Goal: Task Accomplishment & Management: Manage account settings

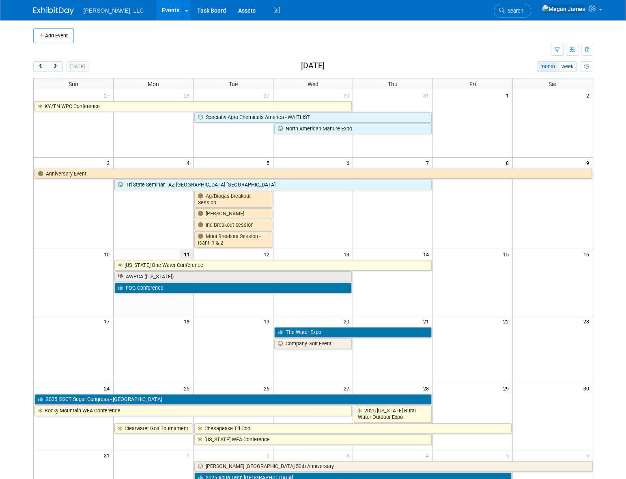
click at [20, 262] on body "Boerger, LLC Events Add Event Bulk Upload Events Shareable Event Boards Recentl…" at bounding box center [313, 239] width 626 height 479
click at [60, 65] on button "next" at bounding box center [55, 66] width 15 height 11
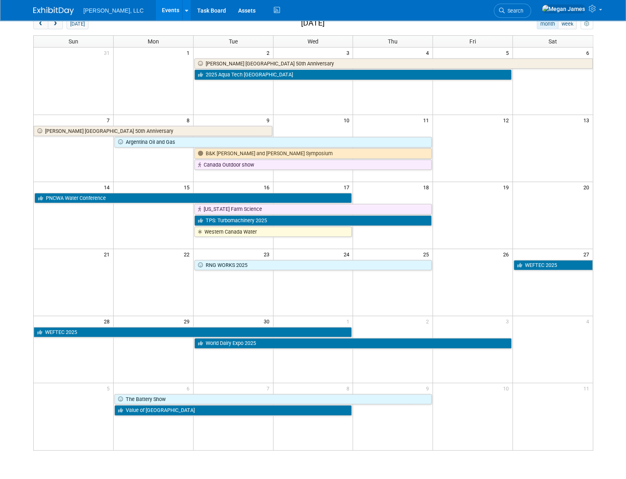
scroll to position [101, 0]
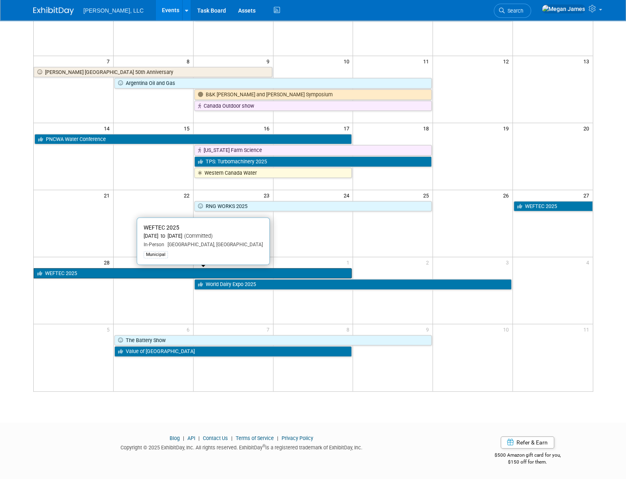
click at [154, 262] on link "WEFTEC 2025" at bounding box center [193, 273] width 319 height 11
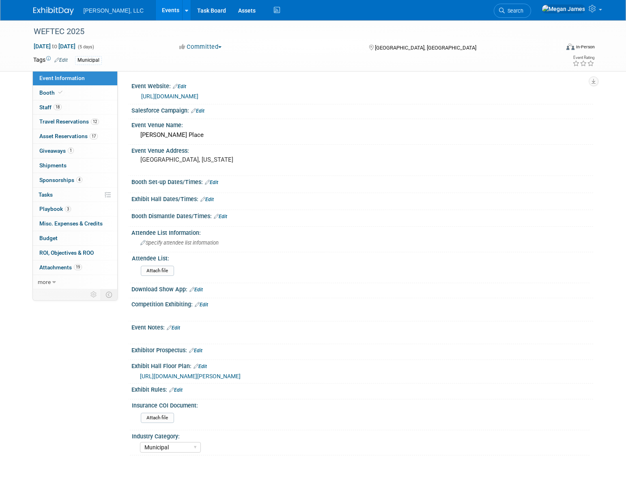
select select "Municipal"
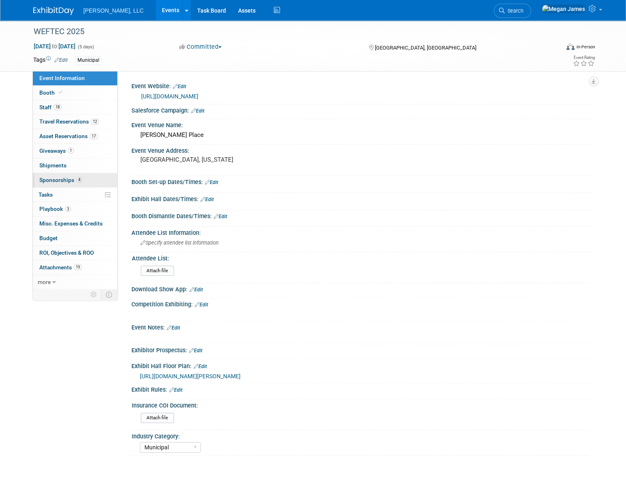
click at [53, 177] on span "Sponsorships 4" at bounding box center [60, 180] width 43 height 6
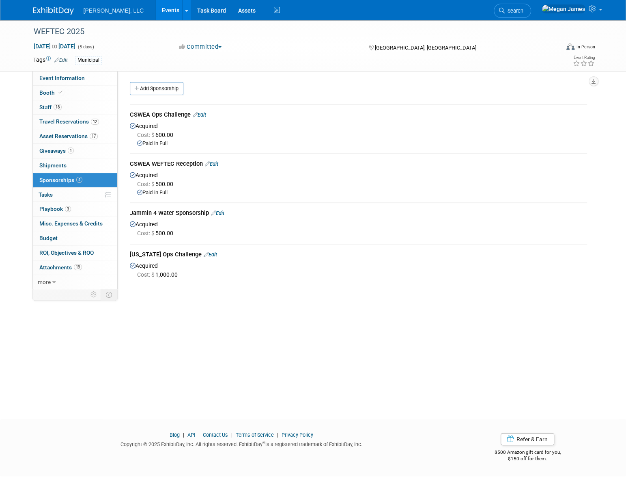
drag, startPoint x: 136, startPoint y: 113, endPoint x: 224, endPoint y: 297, distance: 203.7
click at [224, 297] on div "WEFTEC 2025 [DATE] to [DATE] (5 days) [DATE] to [DATE] Committed Committed Cons…" at bounding box center [313, 212] width 626 height 384
drag, startPoint x: 224, startPoint y: 297, endPoint x: 229, endPoint y: 304, distance: 8.9
click at [229, 304] on div "WEFTEC 2025 [DATE] to [DATE] (5 days) [DATE] to [DATE] Committed Committed Cons…" at bounding box center [313, 212] width 626 height 384
click at [87, 93] on link "Booth" at bounding box center [75, 93] width 84 height 14
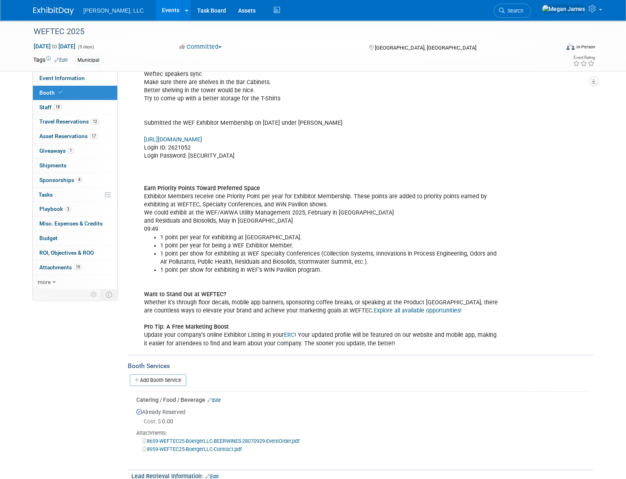
scroll to position [479, 0]
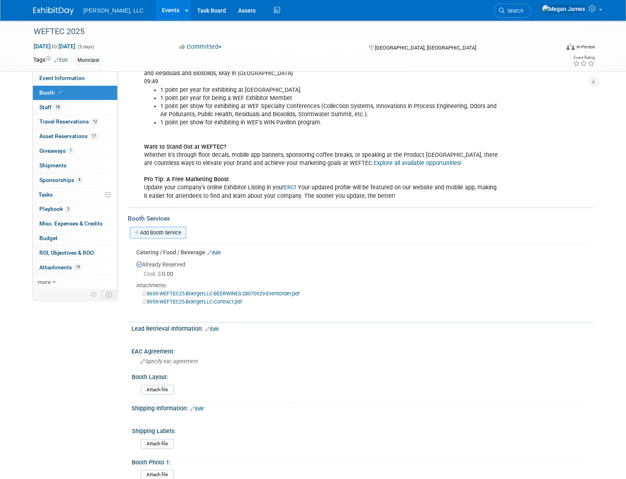
click at [165, 237] on div "Add Booth Service" at bounding box center [361, 232] width 466 height 19
click at [166, 234] on link "Add Booth Service" at bounding box center [158, 232] width 56 height 12
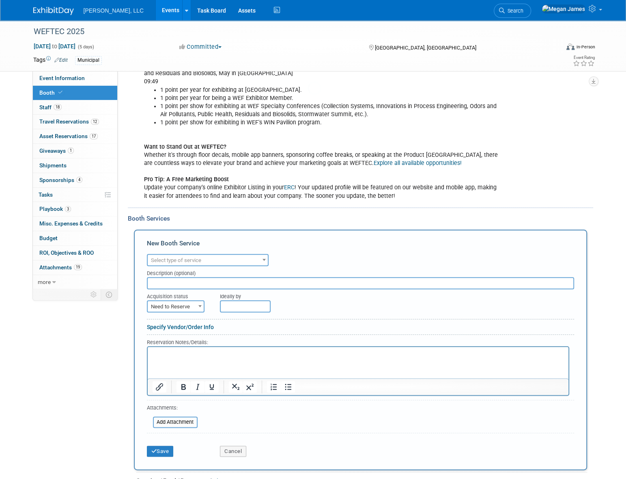
scroll to position [0, 0]
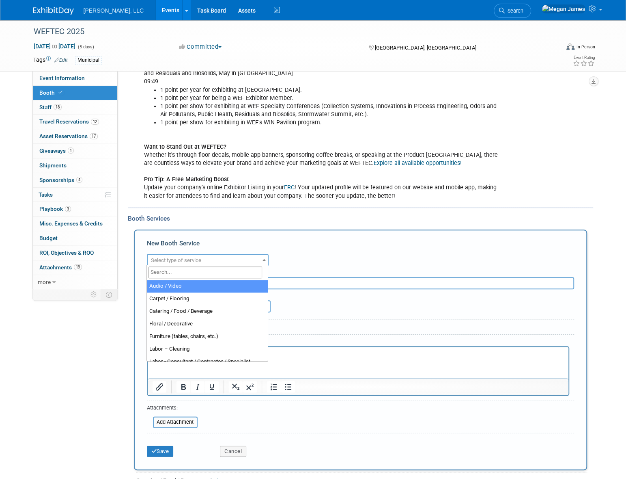
click at [218, 258] on span "Select type of service" at bounding box center [208, 259] width 120 height 11
click at [211, 271] on input "search" at bounding box center [206, 272] width 114 height 12
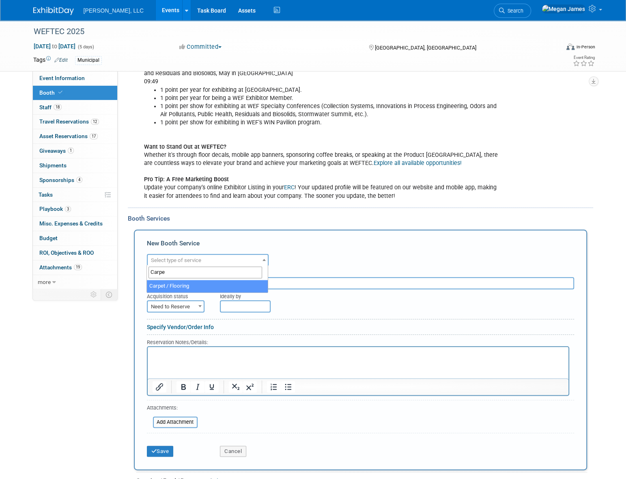
type input "Carpet"
select select "4"
click at [199, 280] on input "text" at bounding box center [360, 283] width 427 height 12
type input "White Carpet with Padding"
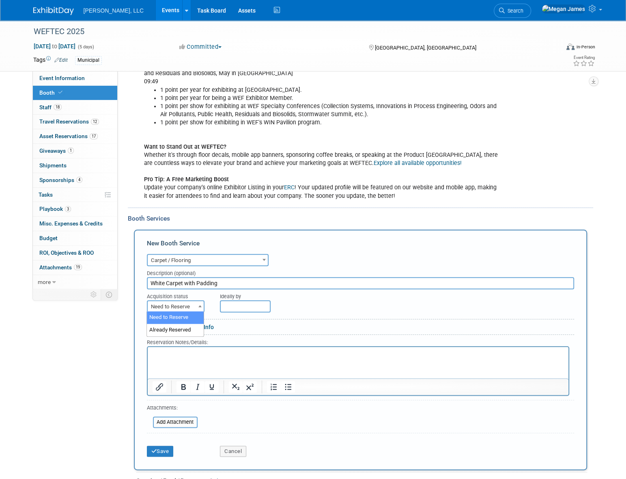
click at [194, 304] on span "Need to Reserve" at bounding box center [176, 306] width 56 height 11
click at [182, 301] on span "Need to Reserve" at bounding box center [176, 306] width 56 height 11
select select "2"
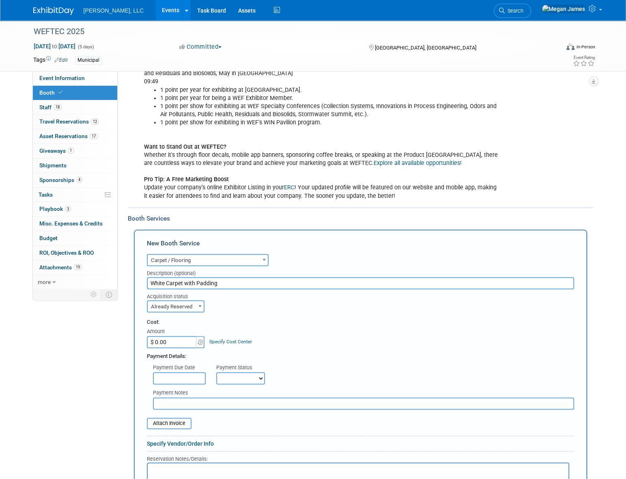
click at [189, 339] on input "$ 0.00" at bounding box center [172, 342] width 51 height 12
paste input "5,50"
type input "$ 5,500.00"
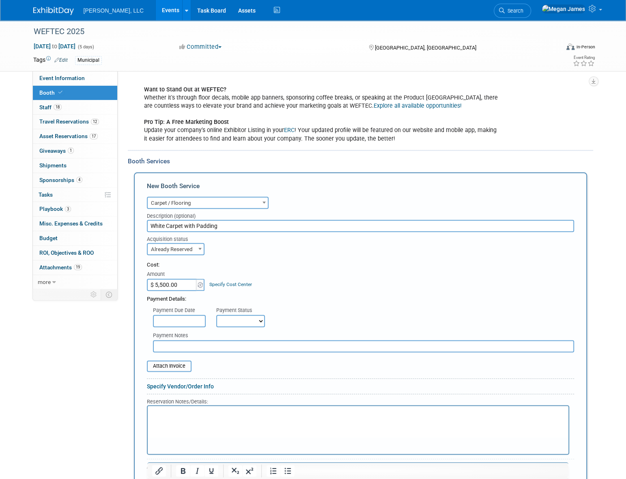
scroll to position [590, 0]
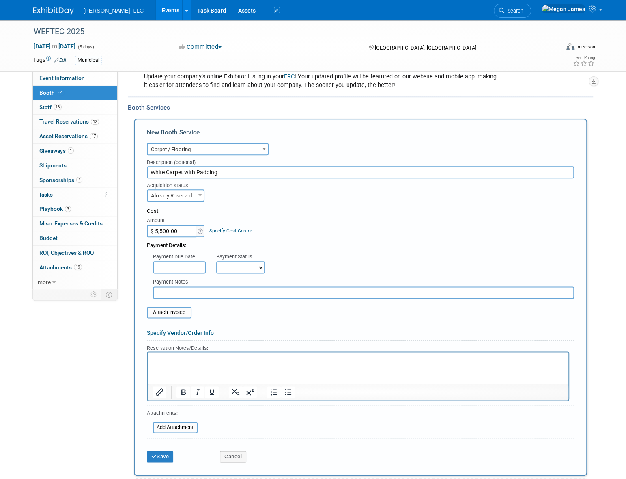
click at [190, 363] on html at bounding box center [357, 357] width 421 height 11
click at [166, 453] on button "Save" at bounding box center [160, 456] width 27 height 11
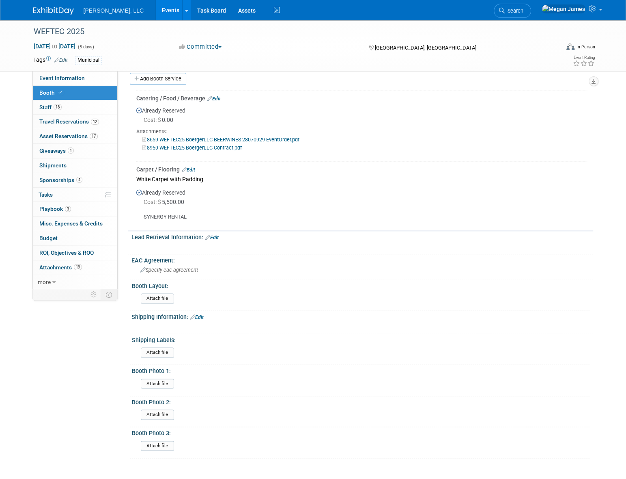
scroll to position [550, 0]
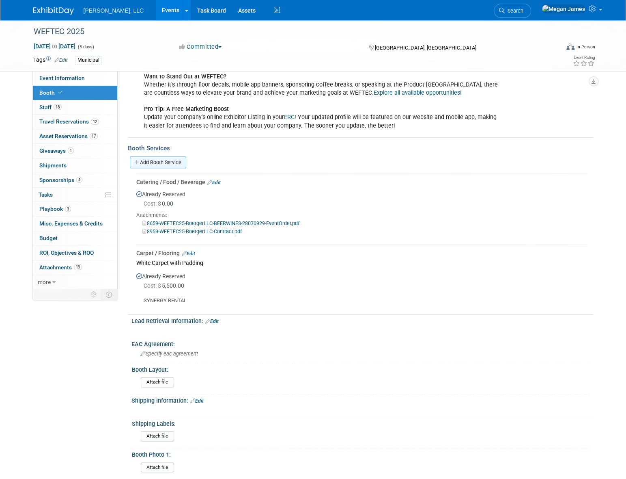
click at [178, 162] on link "Add Booth Service" at bounding box center [158, 162] width 56 height 12
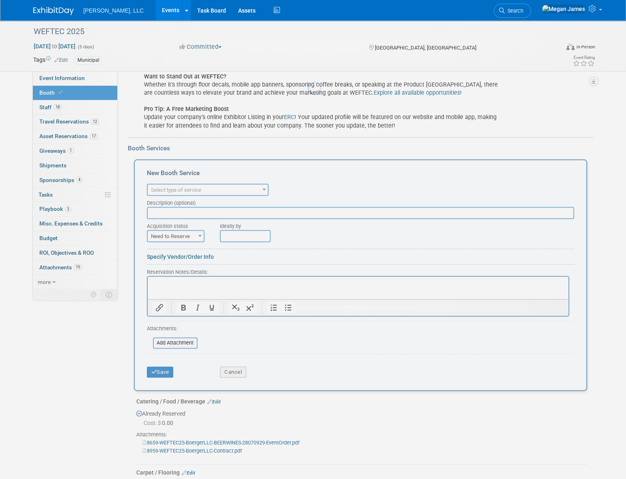
scroll to position [0, 0]
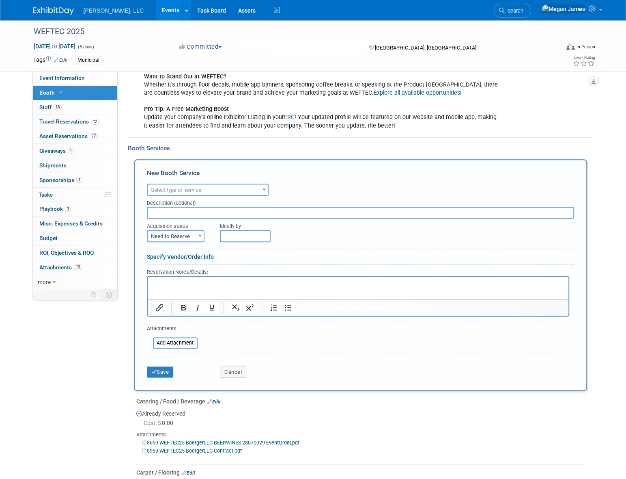
click at [191, 191] on span "Select type of service" at bounding box center [176, 190] width 50 height 6
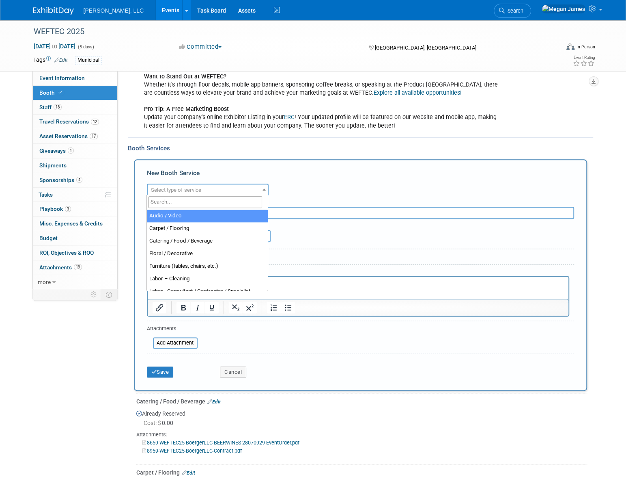
click at [185, 200] on input "search" at bounding box center [206, 202] width 114 height 12
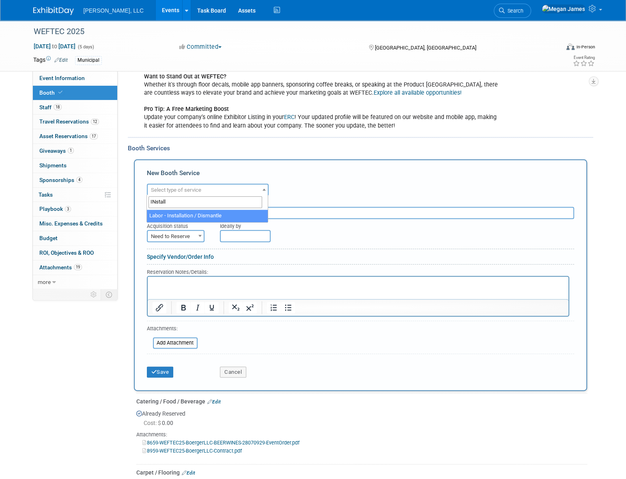
type input "INstall"
select select "11"
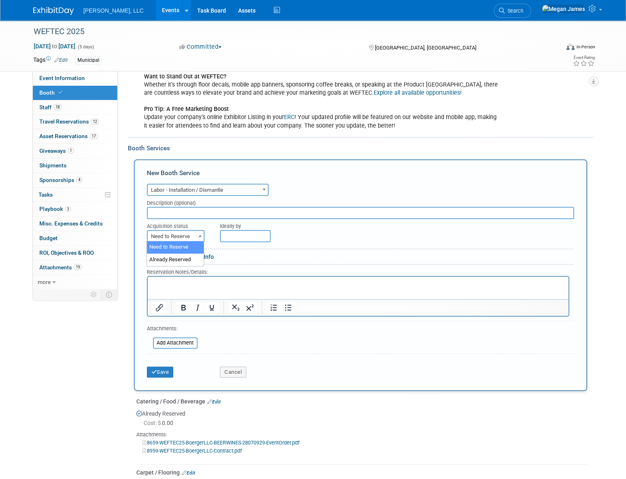
click at [186, 231] on span "Need to Reserve" at bounding box center [176, 236] width 56 height 11
select select "2"
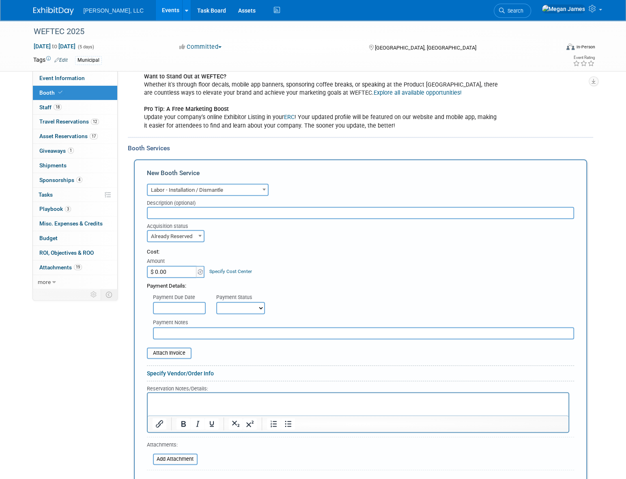
click at [176, 276] on input "$ 0.00" at bounding box center [172, 271] width 51 height 12
paste input "9,30"
type input "$ 9,300.00"
click at [327, 278] on div "Payment Details:" at bounding box center [360, 284] width 427 height 12
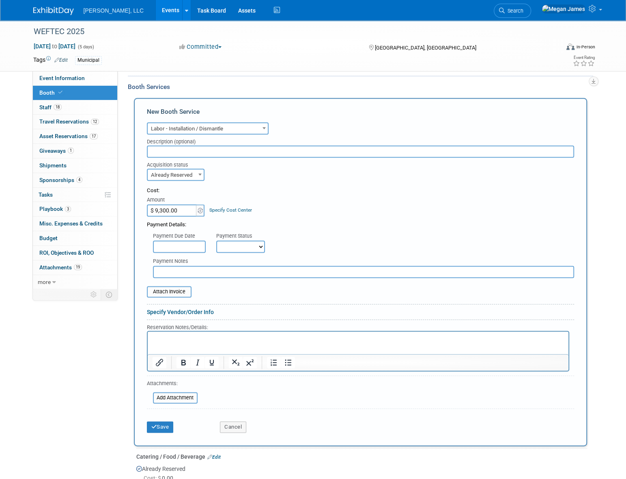
scroll to position [660, 0]
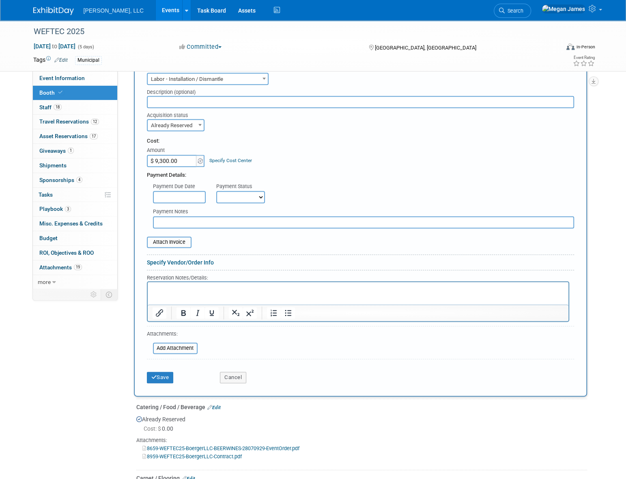
click at [201, 304] on div at bounding box center [358, 312] width 421 height 17
click at [190, 293] on html at bounding box center [357, 287] width 421 height 11
click at [166, 374] on button "Save" at bounding box center [160, 376] width 27 height 11
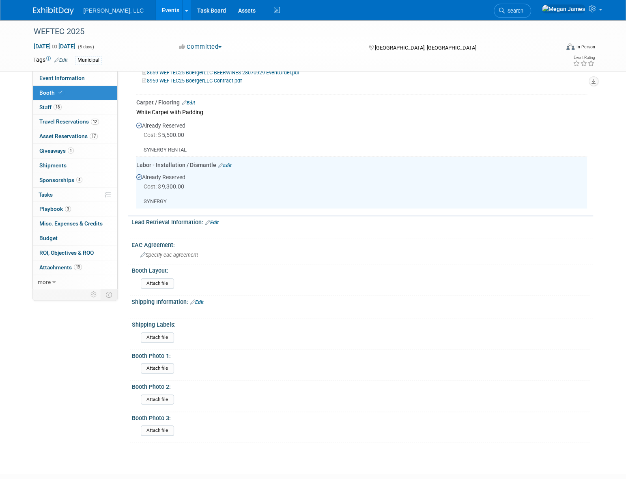
scroll to position [638, 0]
